Goal: Task Accomplishment & Management: Use online tool/utility

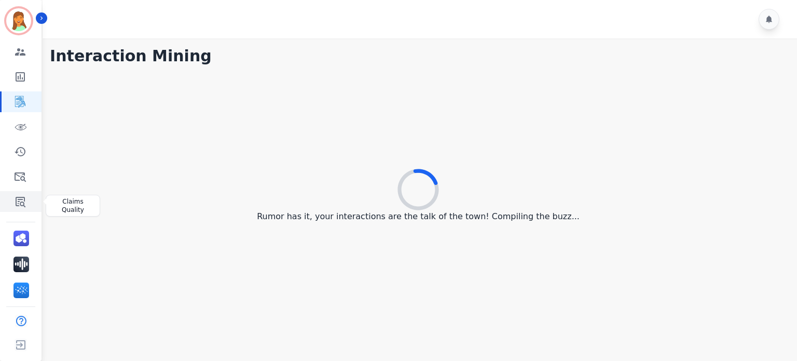
click at [32, 195] on link "Sidebar" at bounding box center [22, 201] width 40 height 21
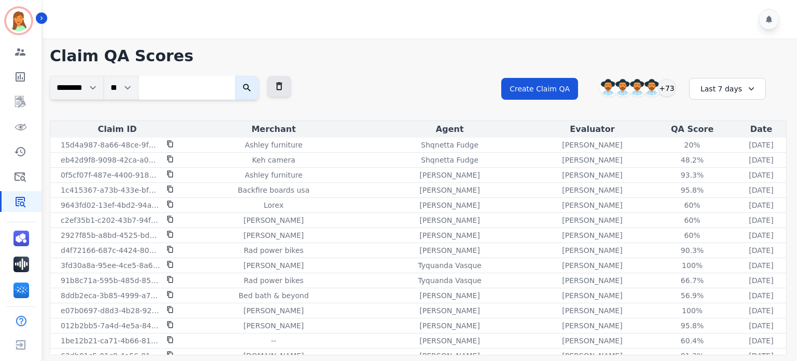
click at [664, 83] on div "Last 7 days" at bounding box center [727, 89] width 77 height 22
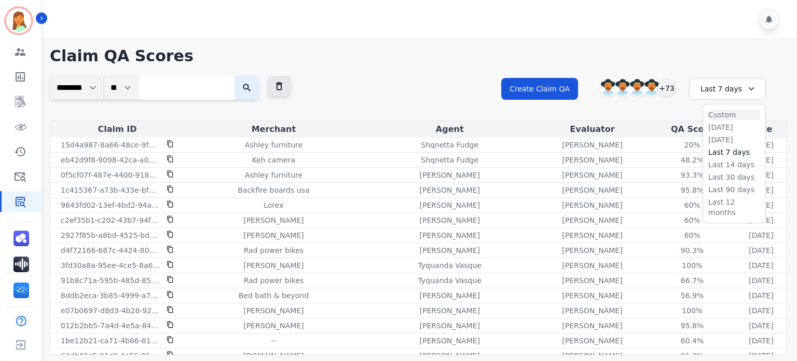
click at [664, 116] on li "Custom" at bounding box center [735, 115] width 52 height 10
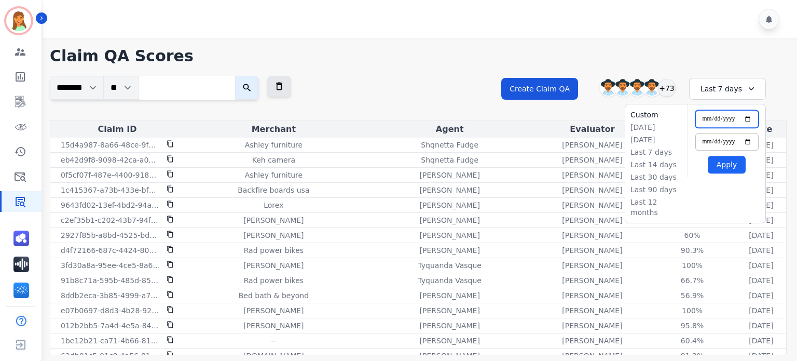
click at [664, 119] on input "**********" at bounding box center [727, 119] width 63 height 18
type input "**********"
click at [664, 140] on input "**********" at bounding box center [727, 142] width 63 height 18
click at [664, 141] on input "**********" at bounding box center [727, 142] width 63 height 18
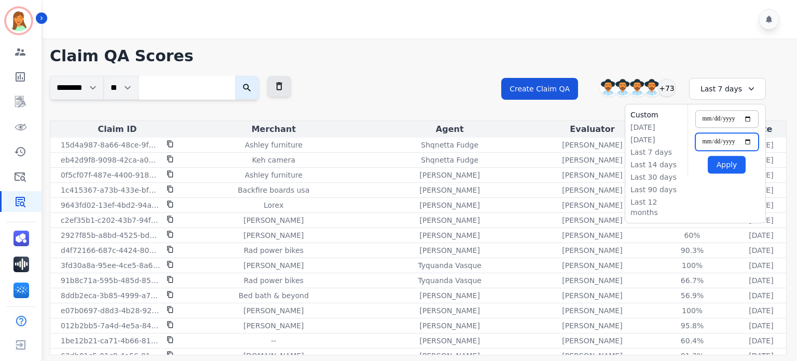
type input "**********"
click at [664, 159] on button "Apply" at bounding box center [727, 165] width 38 height 18
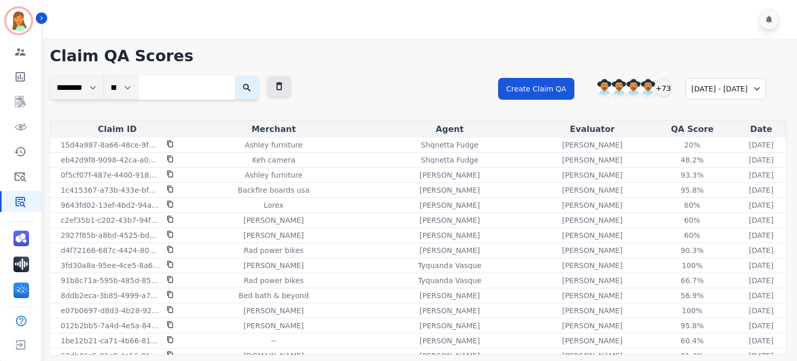
click at [404, 99] on div "**********" at bounding box center [418, 98] width 737 height 45
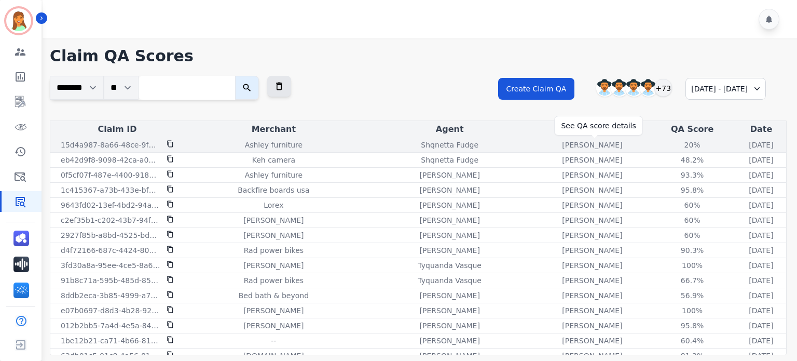
click at [664, 145] on div "20%" at bounding box center [692, 145] width 47 height 10
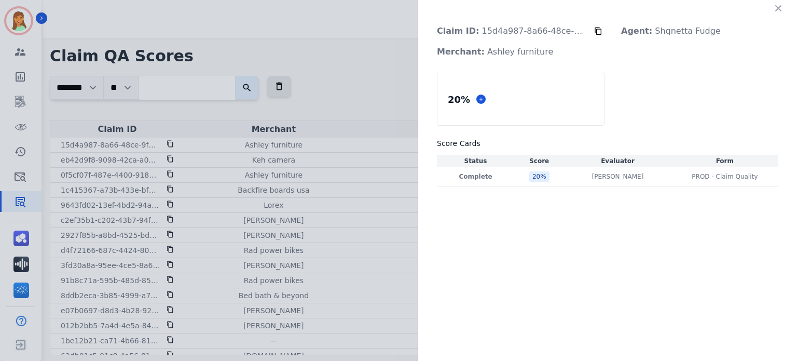
click at [601, 32] on icon at bounding box center [598, 32] width 7 height 8
click at [633, 180] on div "Olivia Walker Olivia Walker" at bounding box center [617, 176] width 103 height 8
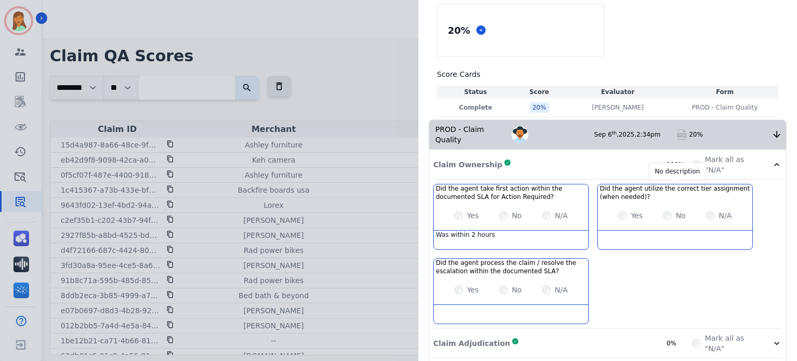
scroll to position [138, 0]
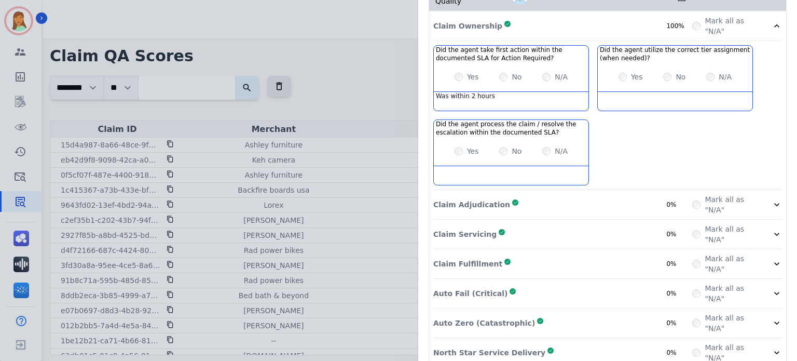
click at [622, 194] on div "Claim Adjudication Complete 0%" at bounding box center [563, 204] width 259 height 21
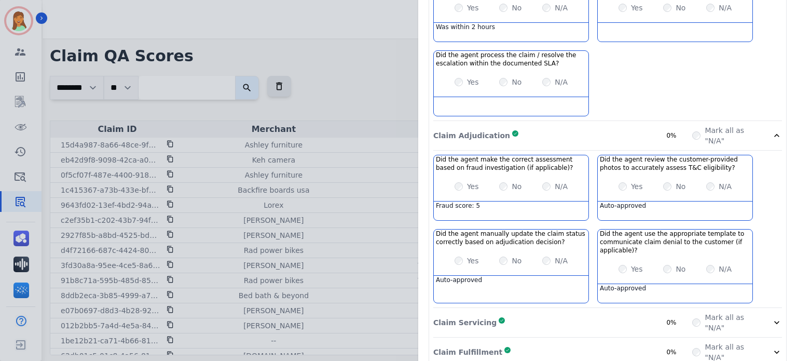
scroll to position [370, 0]
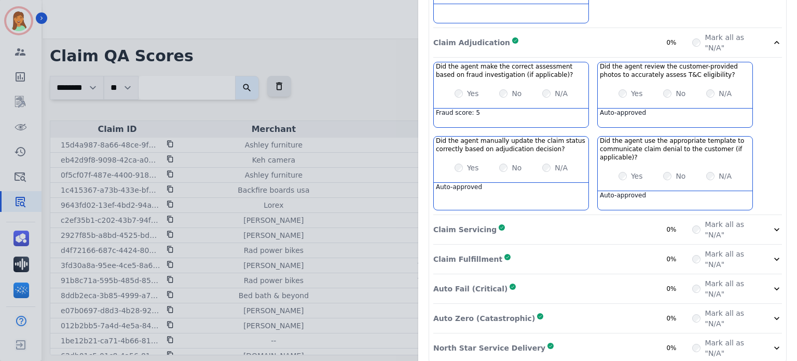
click at [598, 223] on div "Claim Servicing Complete 0%" at bounding box center [563, 229] width 259 height 21
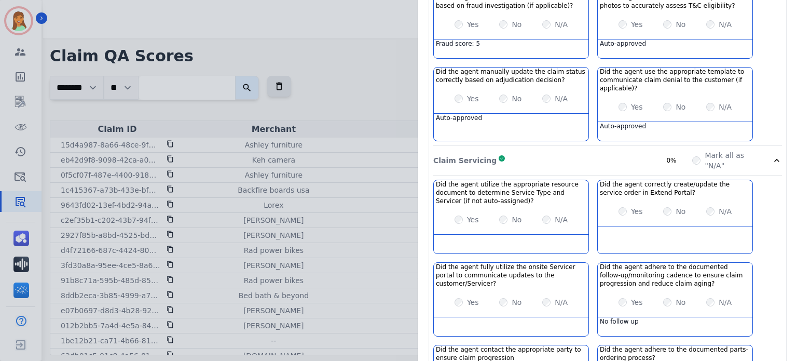
scroll to position [508, 0]
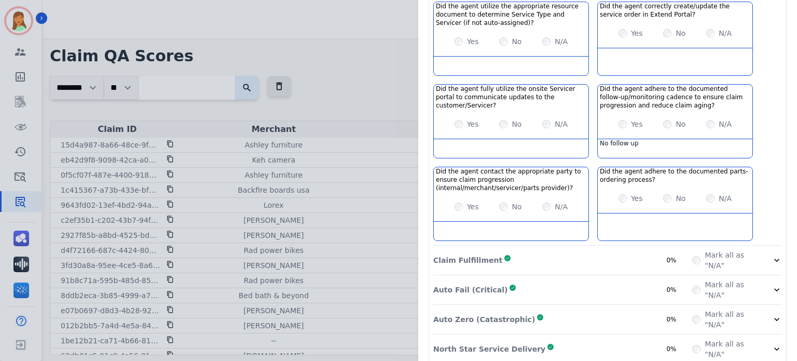
click at [589, 250] on div "Claim Fulfillment Complete 0%" at bounding box center [563, 260] width 259 height 21
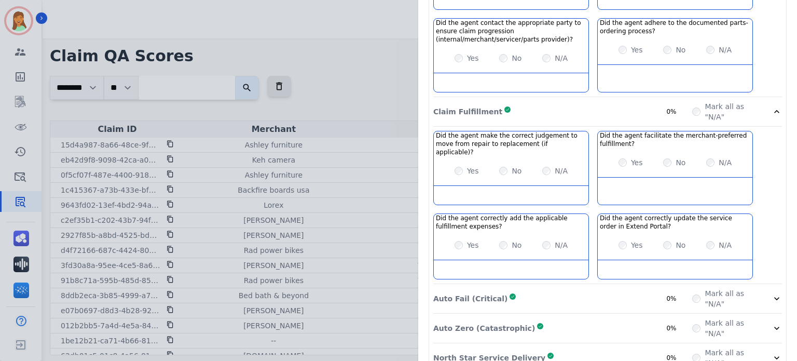
click at [593, 286] on div "Auto Fail (Critical) Complete 0%" at bounding box center [563, 298] width 259 height 21
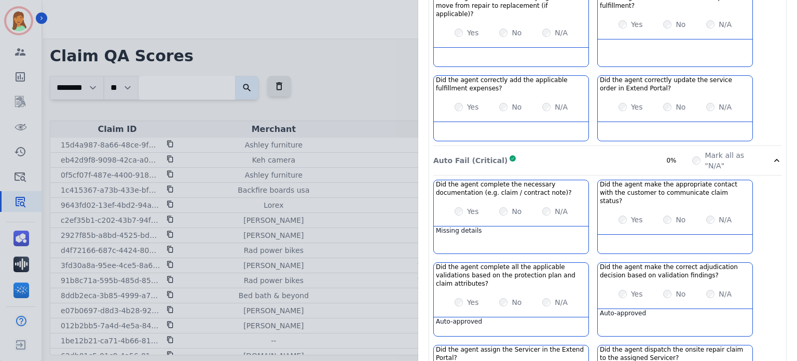
scroll to position [988, 0]
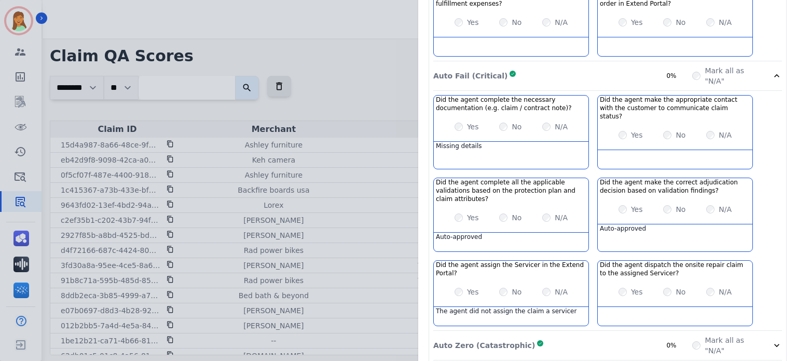
click at [592, 286] on div "Auto Zero (Catastrophic) Complete 0%" at bounding box center [563, 345] width 259 height 21
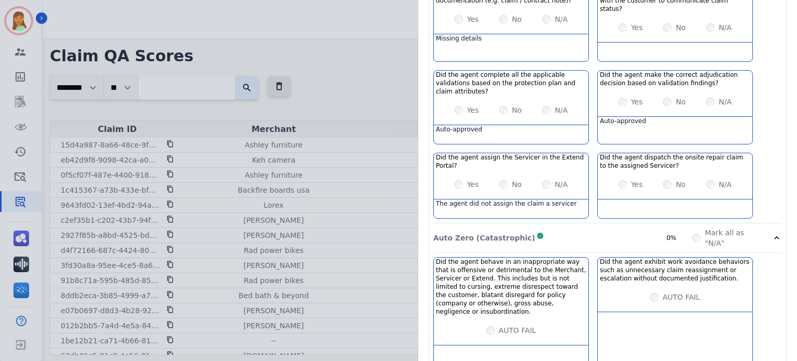
scroll to position [957, 0]
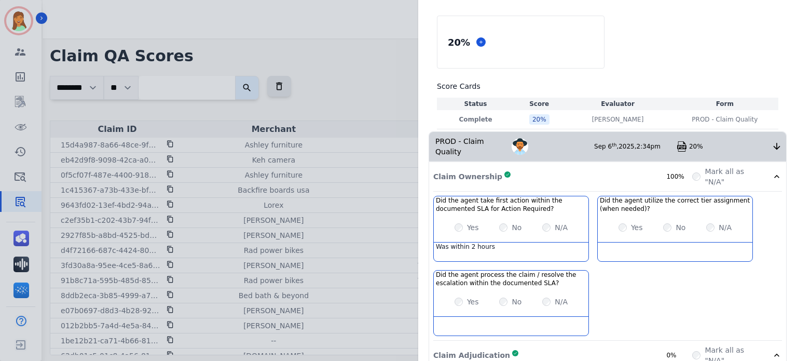
scroll to position [0, 0]
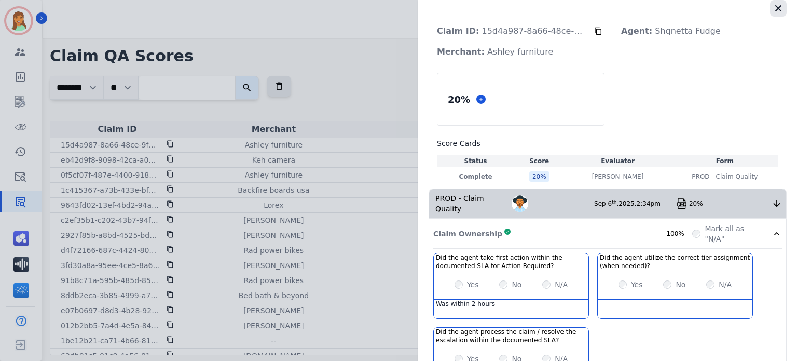
click at [664, 8] on icon "button" at bounding box center [779, 8] width 6 height 6
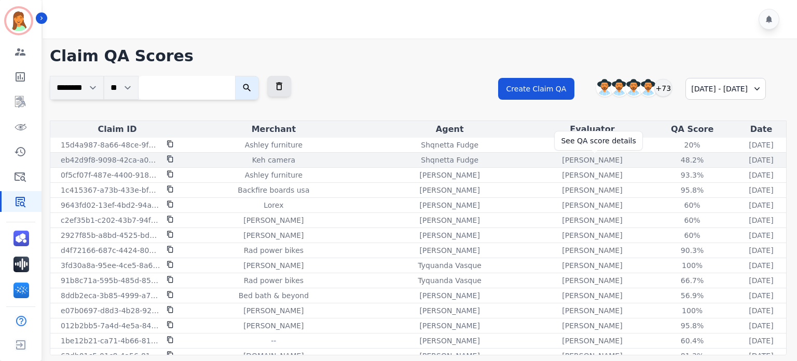
click at [664, 161] on div "48.2%" at bounding box center [692, 160] width 47 height 10
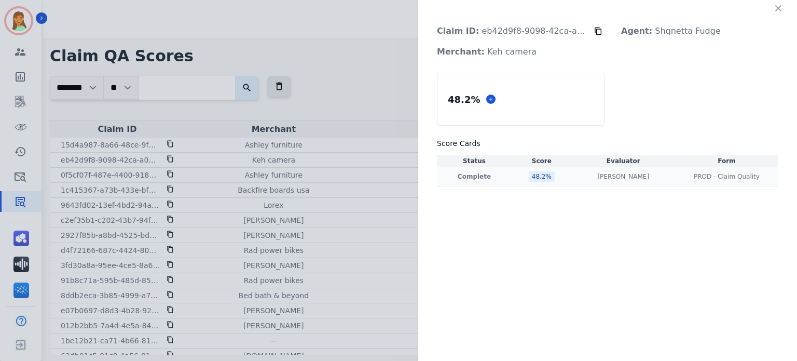
click at [619, 171] on td "Olivia Walker Olivia Walker" at bounding box center [623, 176] width 103 height 19
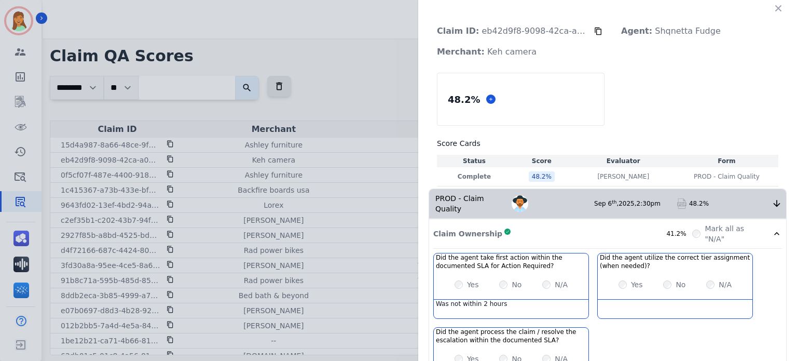
scroll to position [138, 0]
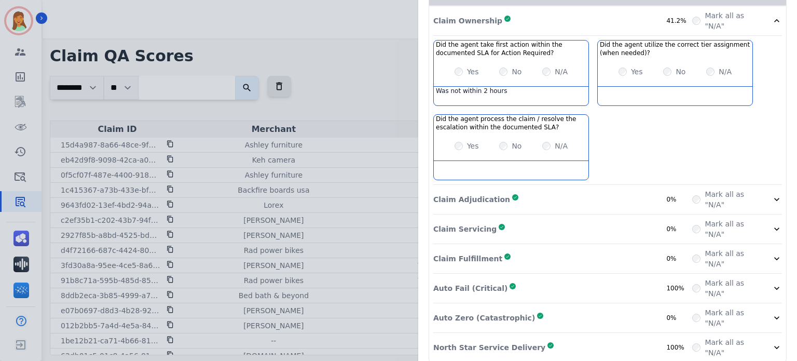
click at [627, 194] on div "Claim Adjudication Complete 0%" at bounding box center [563, 199] width 259 height 21
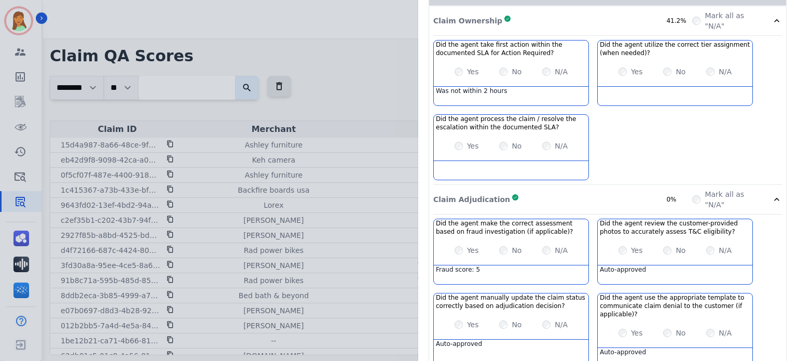
scroll to position [370, 0]
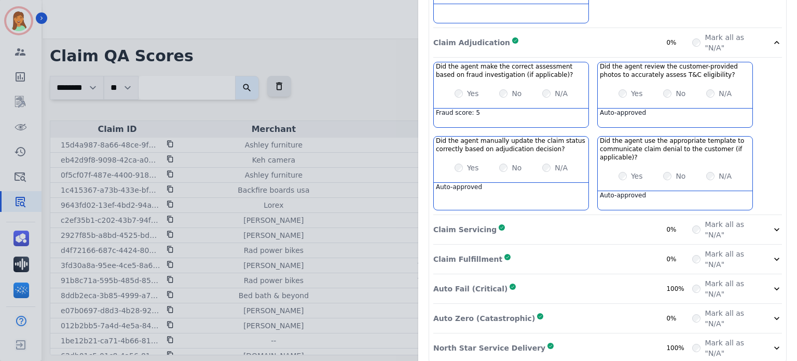
click at [623, 219] on div "Claim Servicing Complete 0%" at bounding box center [563, 229] width 259 height 21
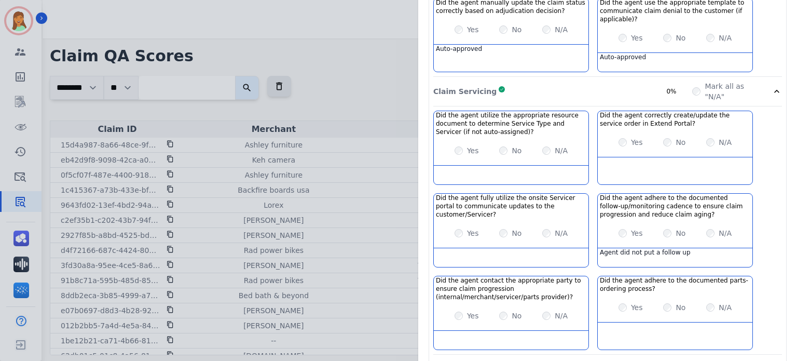
scroll to position [577, 0]
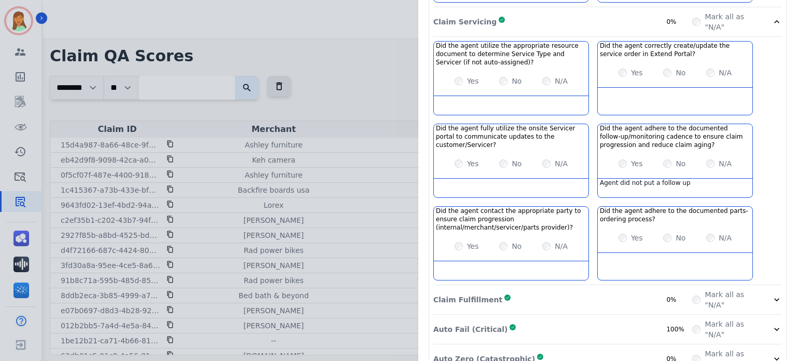
click at [604, 286] on div "Claim Fulfillment Complete 0%" at bounding box center [563, 299] width 259 height 21
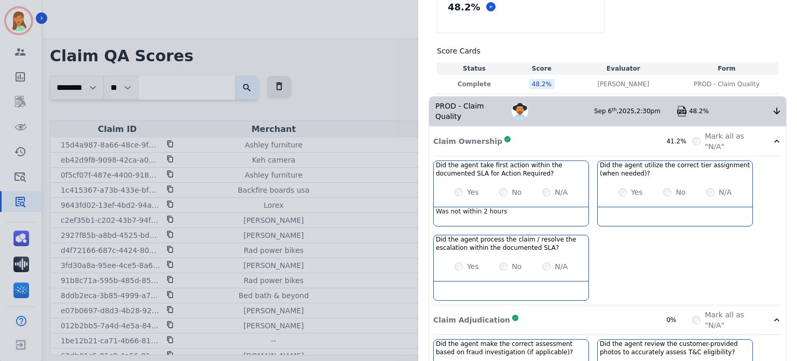
scroll to position [0, 0]
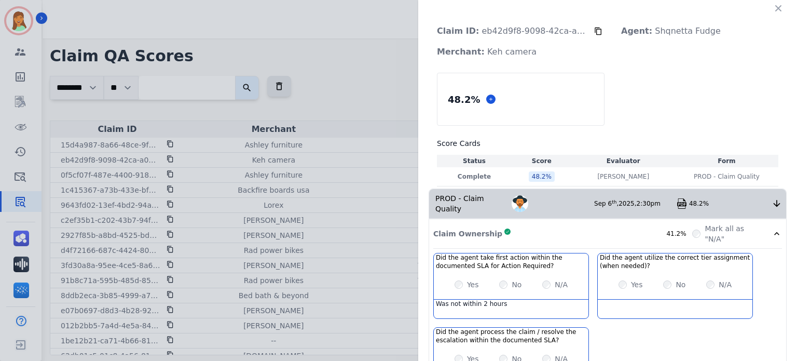
click at [594, 24] on button at bounding box center [598, 31] width 8 height 21
drag, startPoint x: 589, startPoint y: 28, endPoint x: 594, endPoint y: 38, distance: 12.1
click at [589, 29] on p "Claim ID: eb42d9f8-9098-42ca-a08b-7be720f95d56" at bounding box center [512, 31] width 166 height 21
click at [594, 25] on button at bounding box center [598, 31] width 8 height 21
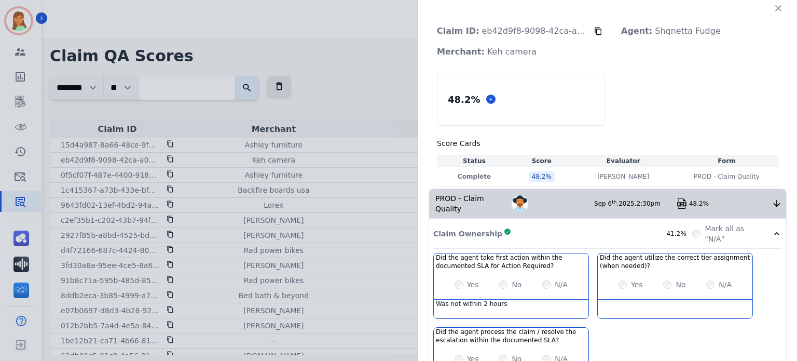
click at [594, 35] on icon at bounding box center [598, 31] width 8 height 8
click at [601, 29] on div "Claim ID: eb42d9f8-9098-42ca-a08b-7be720f95d56 Agent: Shqnetta Fudge Merchant: …" at bounding box center [608, 42] width 358 height 42
click at [596, 31] on icon at bounding box center [598, 31] width 8 height 8
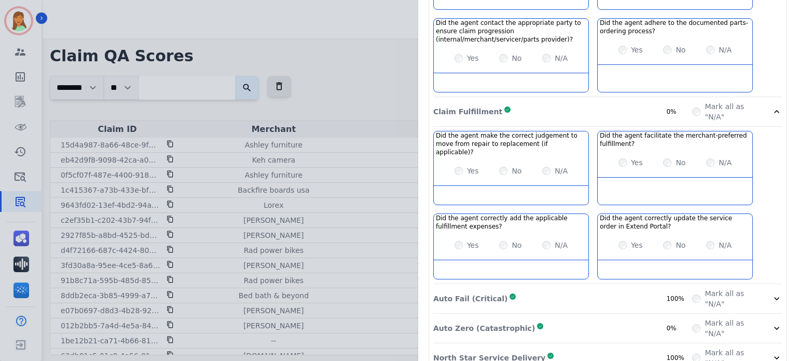
click at [642, 286] on div "Auto Fail (Critical) Complete 100%" at bounding box center [563, 298] width 259 height 21
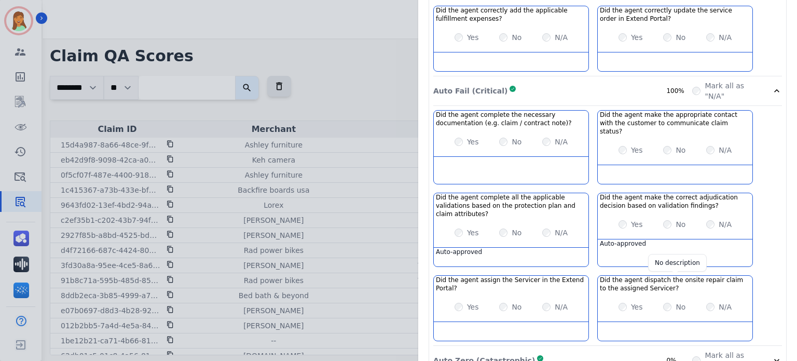
scroll to position [988, 0]
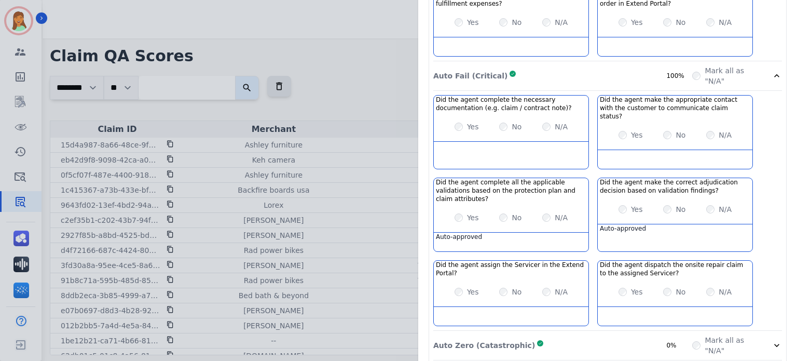
click at [650, 286] on div "Auto Zero (Catastrophic) Complete 0%" at bounding box center [563, 345] width 259 height 21
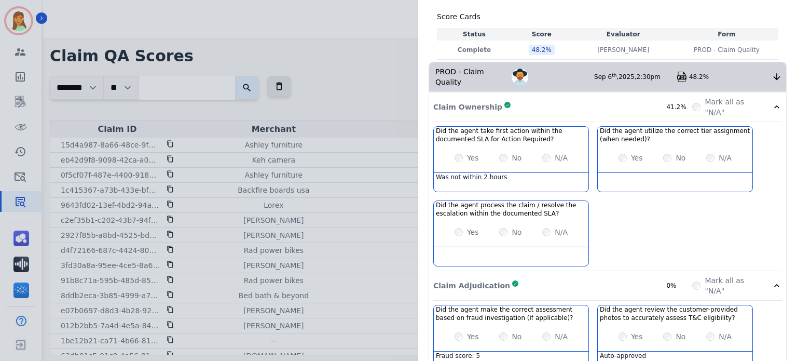
scroll to position [0, 0]
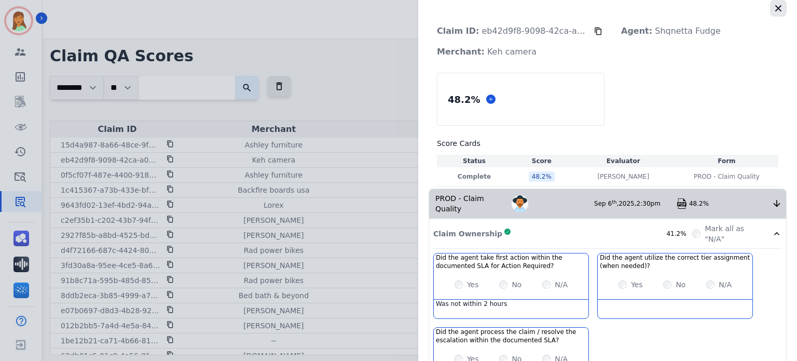
drag, startPoint x: 774, startPoint y: 14, endPoint x: 765, endPoint y: 19, distance: 9.5
click at [664, 15] on button "button" at bounding box center [778, 8] width 17 height 17
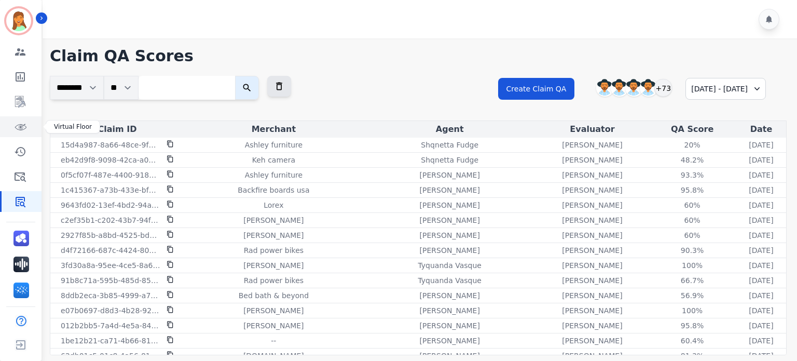
click at [22, 127] on icon "Sidebar" at bounding box center [20, 126] width 12 height 12
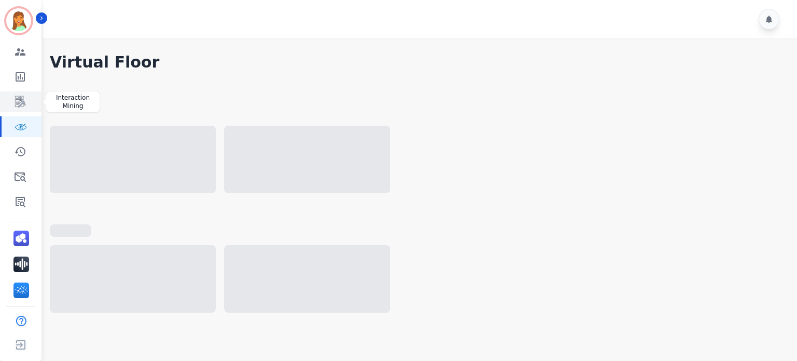
click at [21, 92] on link "Sidebar" at bounding box center [22, 101] width 40 height 21
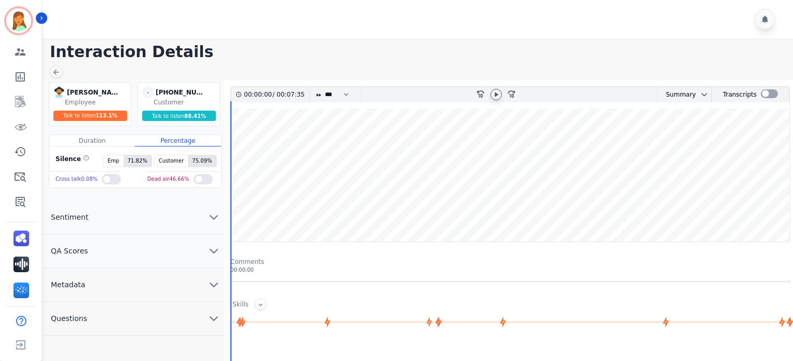
click at [495, 92] on icon at bounding box center [497, 94] width 4 height 5
click at [495, 94] on icon at bounding box center [496, 94] width 8 height 8
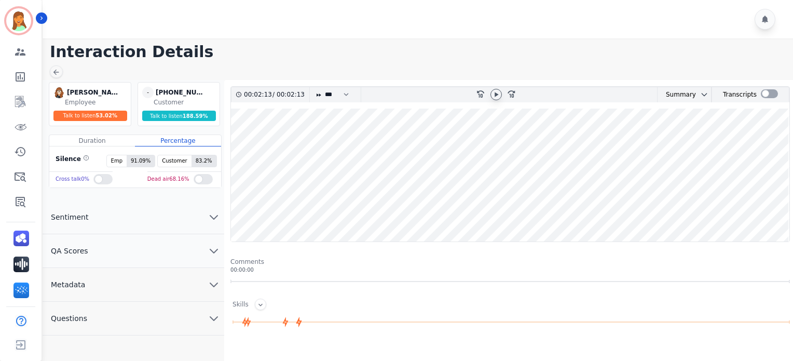
click at [499, 94] on icon at bounding box center [496, 94] width 8 height 8
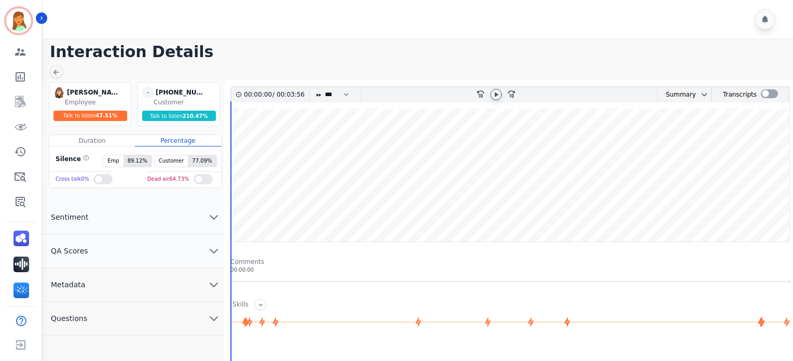
click at [496, 96] on icon at bounding box center [496, 94] width 8 height 8
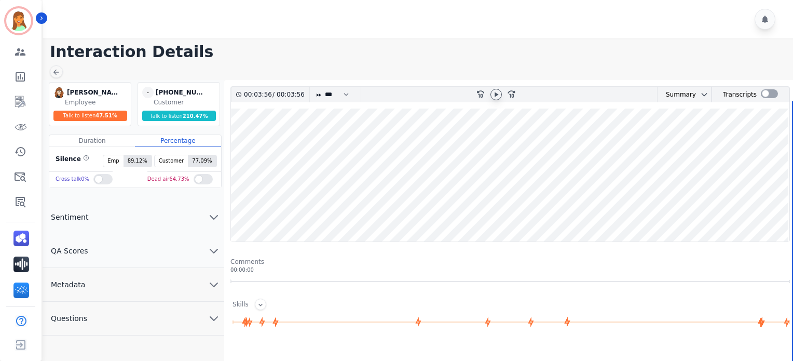
click at [502, 98] on div at bounding box center [497, 94] width 16 height 15
click at [494, 98] on icon at bounding box center [496, 94] width 8 height 8
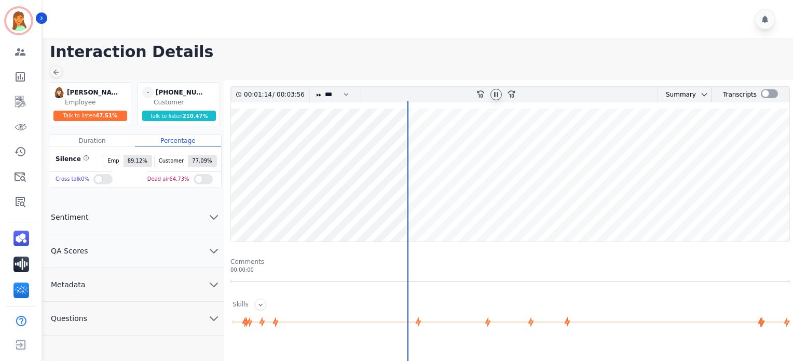
click at [494, 91] on icon at bounding box center [496, 94] width 8 height 8
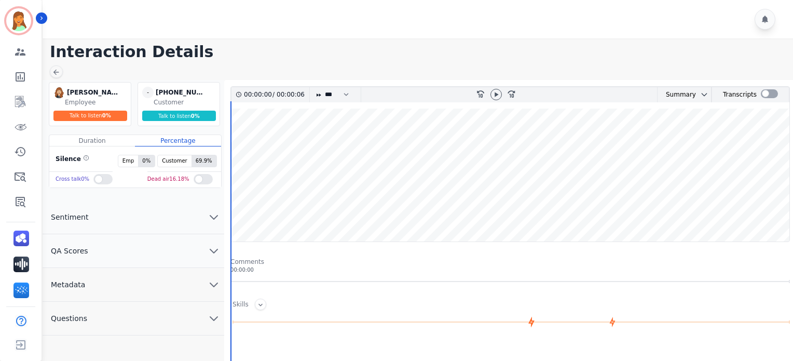
click at [283, 24] on div at bounding box center [420, 19] width 754 height 38
drag, startPoint x: 503, startPoint y: 91, endPoint x: 496, endPoint y: 96, distance: 8.4
click at [498, 94] on div at bounding box center [497, 94] width 16 height 15
click at [496, 96] on icon at bounding box center [496, 94] width 8 height 8
click at [120, 278] on button "Metadata" at bounding box center [134, 285] width 182 height 34
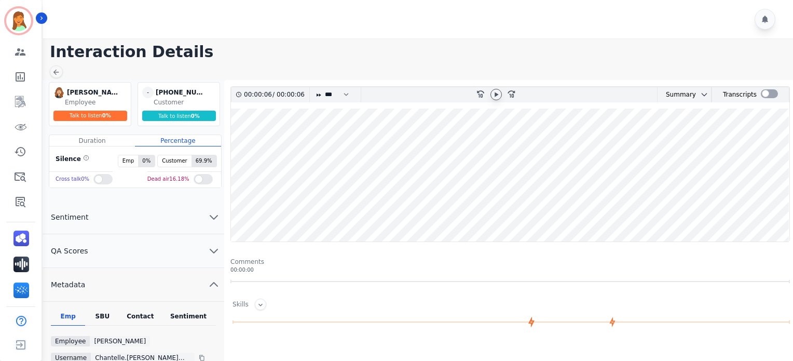
scroll to position [69, 0]
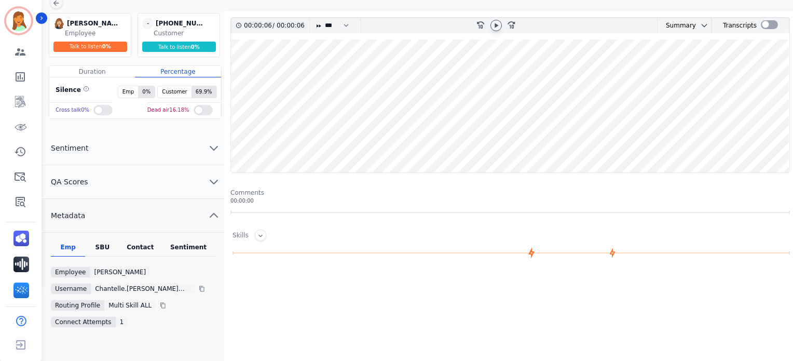
click at [146, 243] on div "Contact" at bounding box center [141, 249] width 42 height 13
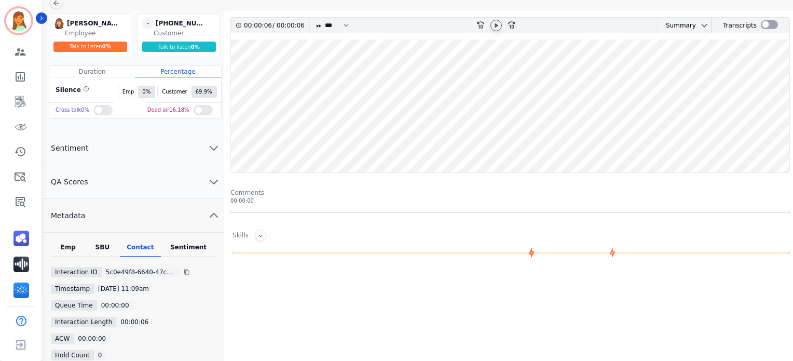
scroll to position [138, 0]
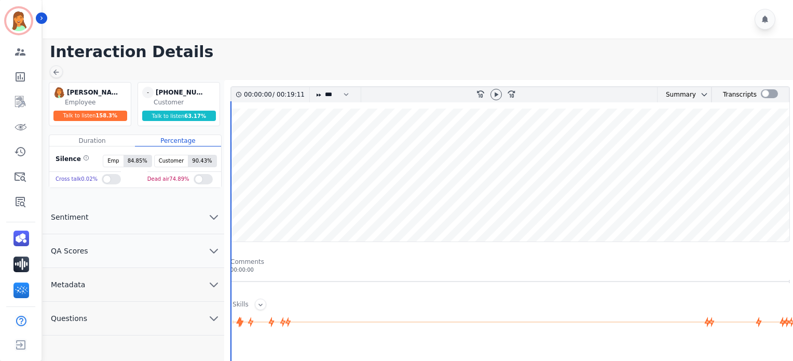
click at [498, 86] on div "00:00:00 / 00:19:11 * * * **** * *** * **** rewind-10 fast-forward-10 Summary A…" at bounding box center [511, 164] width 560 height 156
click at [497, 88] on div at bounding box center [497, 94] width 16 height 15
click at [499, 94] on icon at bounding box center [496, 94] width 8 height 8
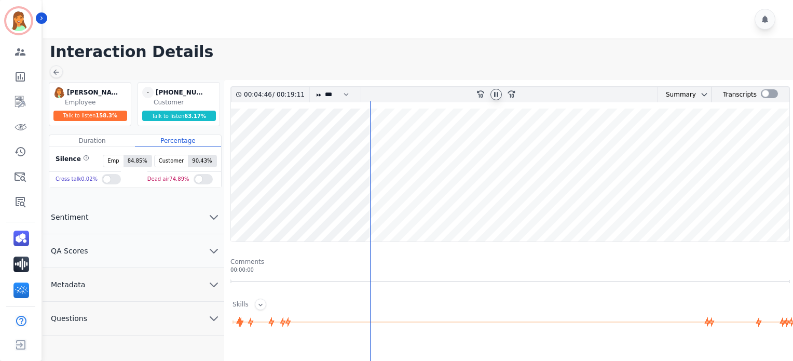
click at [521, 159] on wave at bounding box center [510, 175] width 559 height 133
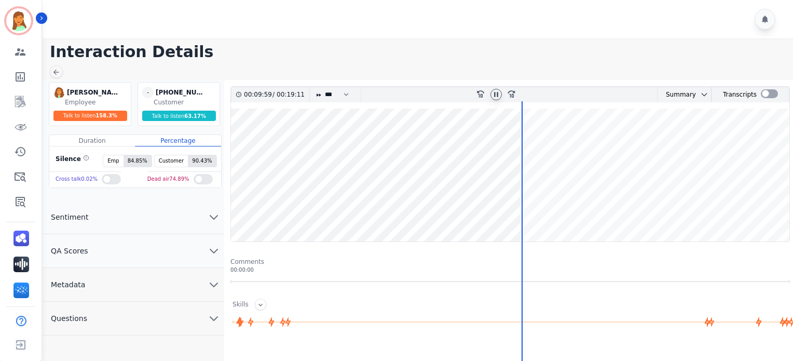
click at [524, 161] on wave at bounding box center [510, 175] width 559 height 133
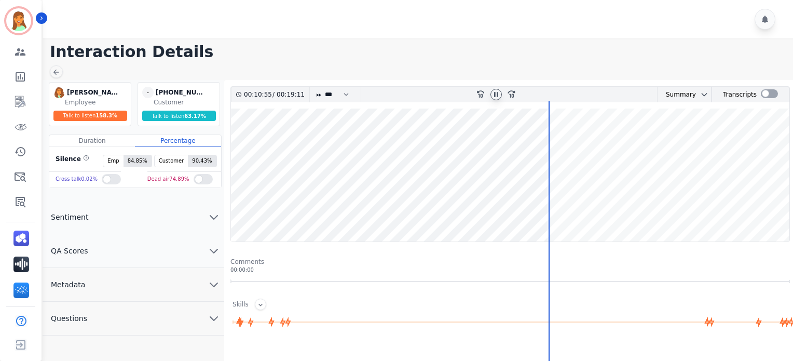
click at [691, 210] on wave at bounding box center [510, 175] width 559 height 133
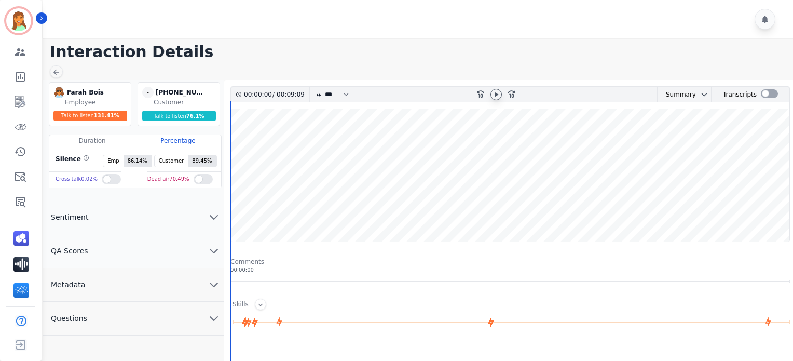
click at [494, 96] on icon at bounding box center [496, 94] width 8 height 8
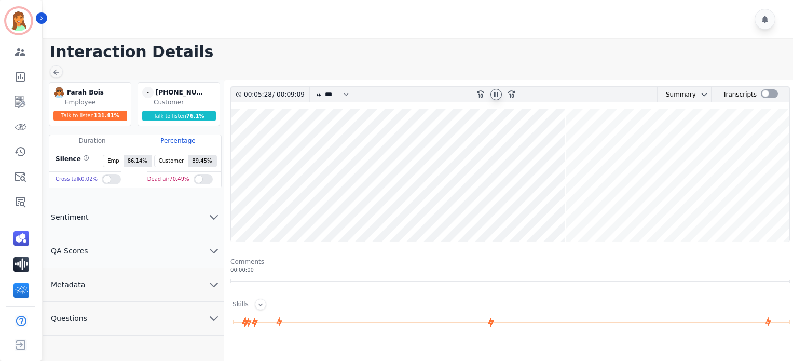
click at [712, 159] on wave at bounding box center [510, 175] width 559 height 133
click at [536, 211] on wave at bounding box center [510, 175] width 559 height 133
click at [189, 291] on button "Metadata" at bounding box center [134, 285] width 182 height 34
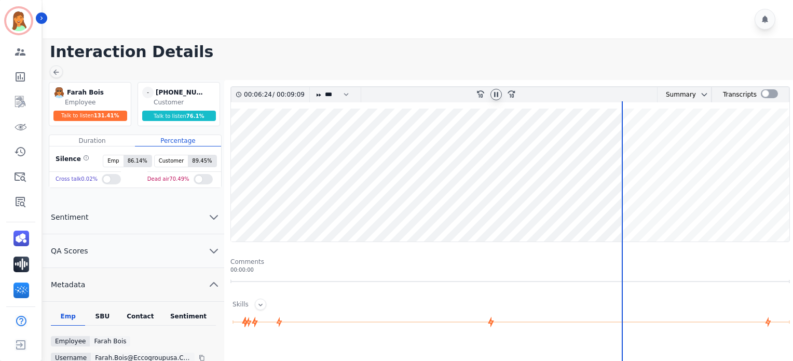
click at [142, 316] on div "Contact" at bounding box center [141, 318] width 42 height 13
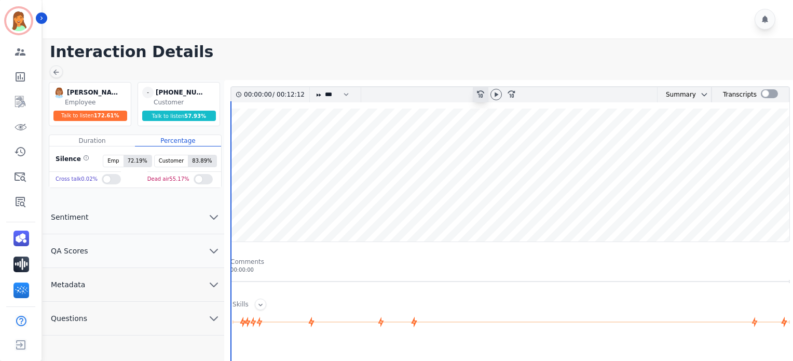
drag, startPoint x: 497, startPoint y: 93, endPoint x: 478, endPoint y: 89, distance: 20.3
click at [497, 93] on icon at bounding box center [497, 94] width 4 height 5
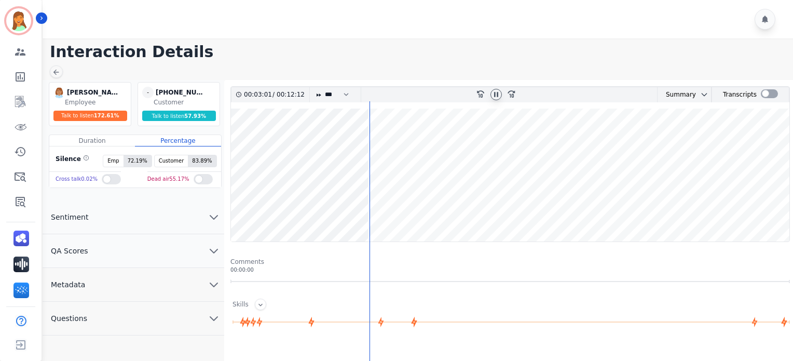
click at [493, 94] on icon at bounding box center [496, 94] width 8 height 8
click at [500, 94] on div at bounding box center [496, 94] width 11 height 11
click at [583, 199] on wave at bounding box center [510, 175] width 559 height 133
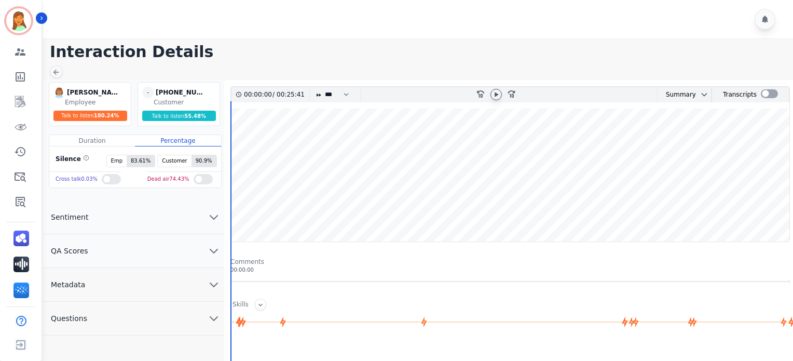
click at [493, 91] on icon at bounding box center [496, 94] width 8 height 8
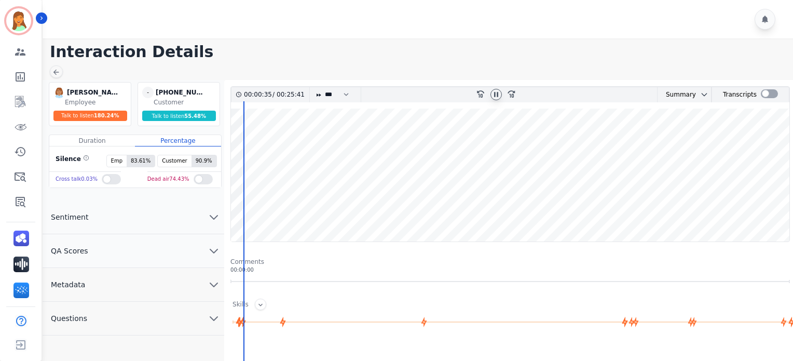
click at [496, 93] on icon at bounding box center [496, 94] width 8 height 8
click at [498, 96] on icon at bounding box center [496, 94] width 8 height 8
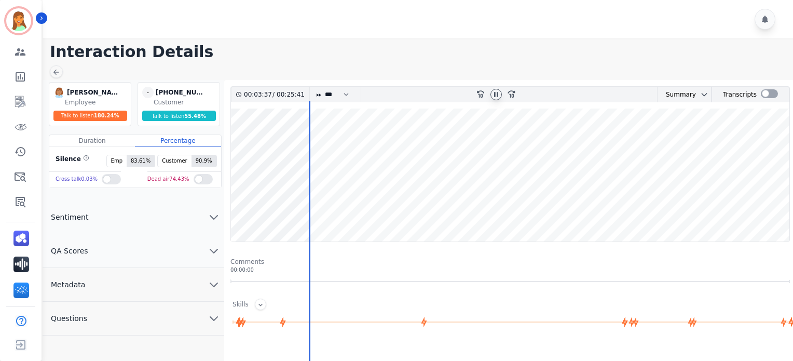
click at [397, 207] on wave at bounding box center [510, 175] width 559 height 133
click at [559, 214] on wave at bounding box center [510, 175] width 559 height 133
click at [615, 210] on wave at bounding box center [510, 175] width 559 height 133
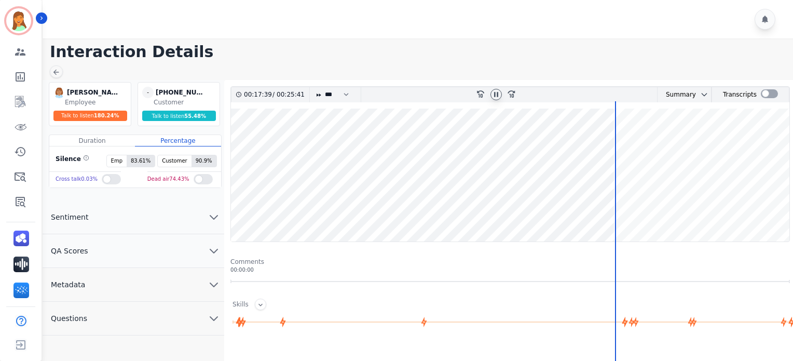
click at [607, 208] on wave at bounding box center [510, 175] width 559 height 133
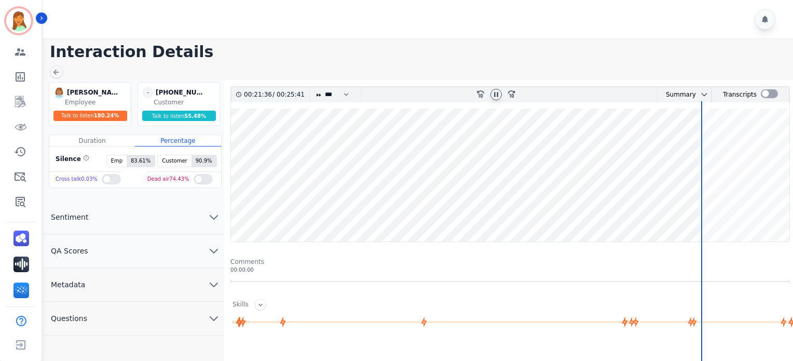
click at [767, 207] on wave at bounding box center [510, 175] width 559 height 133
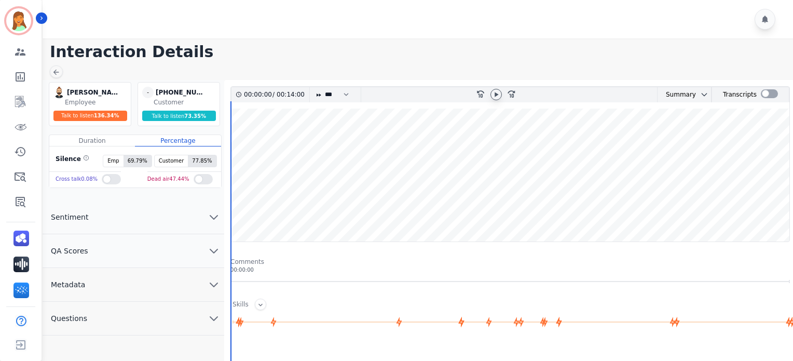
click at [494, 94] on icon at bounding box center [496, 94] width 8 height 8
click at [500, 93] on div at bounding box center [496, 94] width 11 height 11
click at [492, 97] on icon at bounding box center [496, 94] width 8 height 8
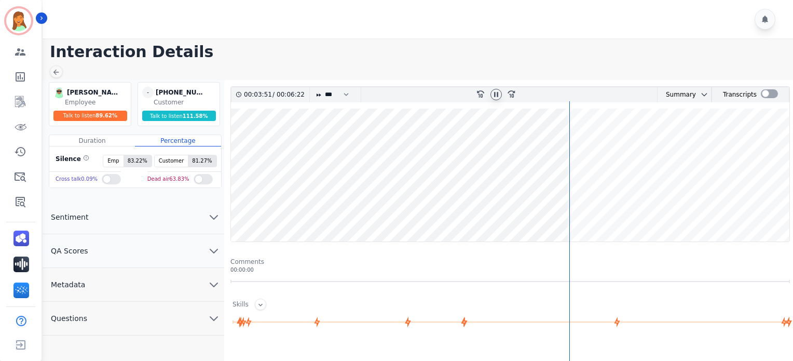
click at [500, 93] on icon at bounding box center [496, 94] width 8 height 8
click at [498, 91] on icon at bounding box center [496, 94] width 8 height 8
click at [492, 97] on icon at bounding box center [496, 94] width 8 height 8
click at [492, 94] on icon at bounding box center [496, 94] width 8 height 8
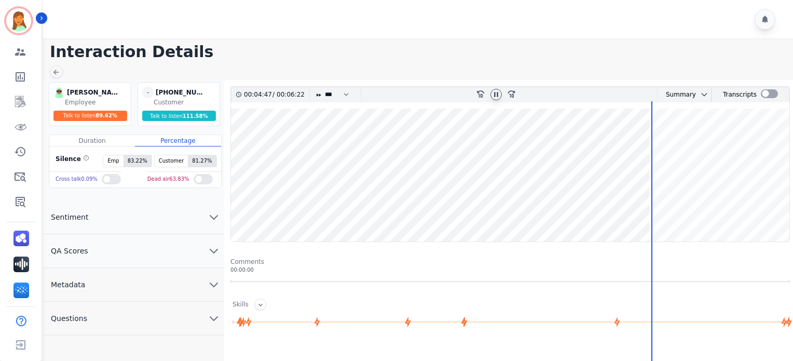
click at [496, 94] on icon at bounding box center [496, 94] width 8 height 8
click at [251, 207] on wave at bounding box center [510, 175] width 559 height 133
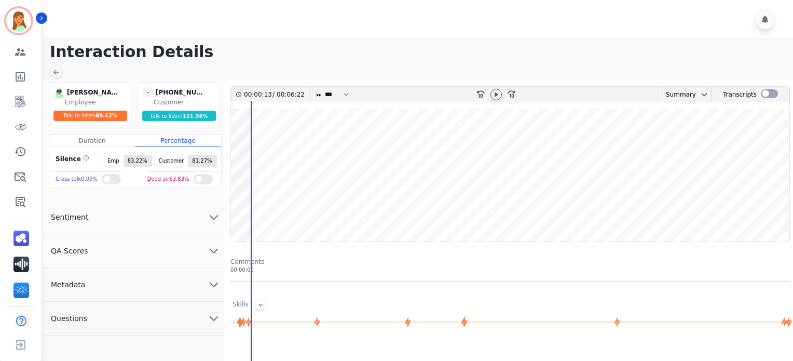
click at [495, 99] on div at bounding box center [496, 94] width 11 height 11
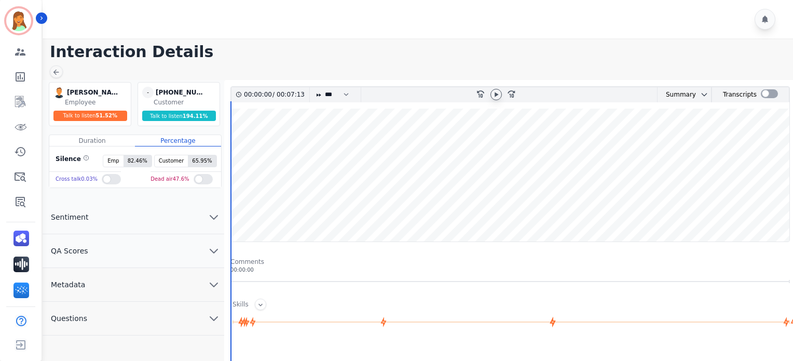
click at [496, 92] on icon at bounding box center [496, 94] width 8 height 8
click at [590, 31] on div at bounding box center [420, 19] width 754 height 38
